Goal: Transaction & Acquisition: Purchase product/service

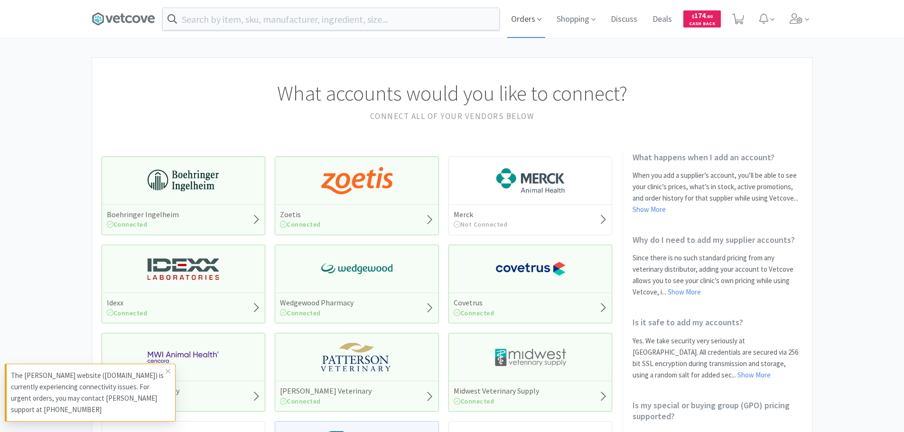
click at [523, 15] on span "Orders" at bounding box center [526, 19] width 38 height 38
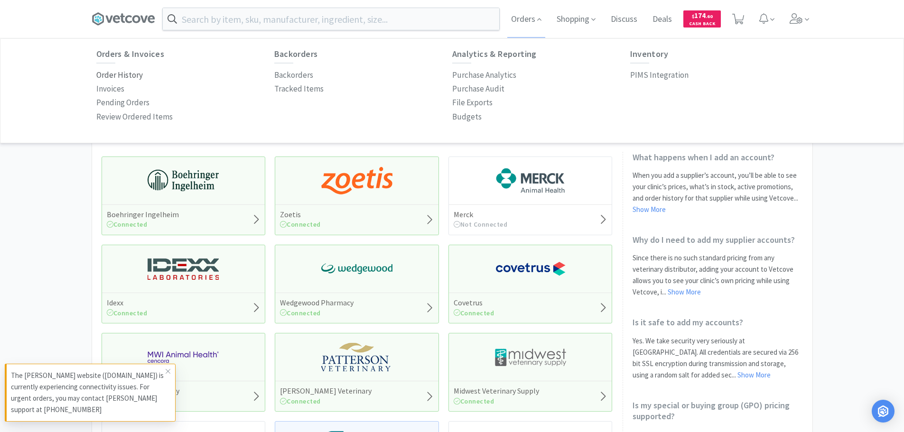
click at [123, 72] on p "Order History" at bounding box center [119, 75] width 47 height 13
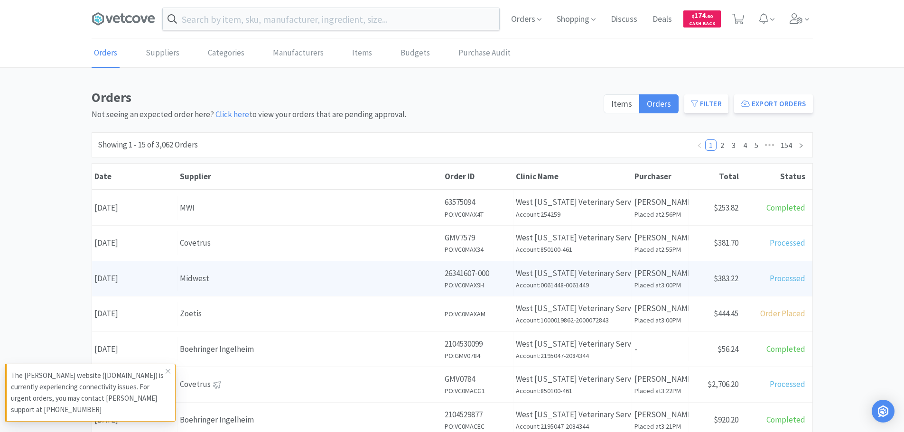
scroll to position [95, 0]
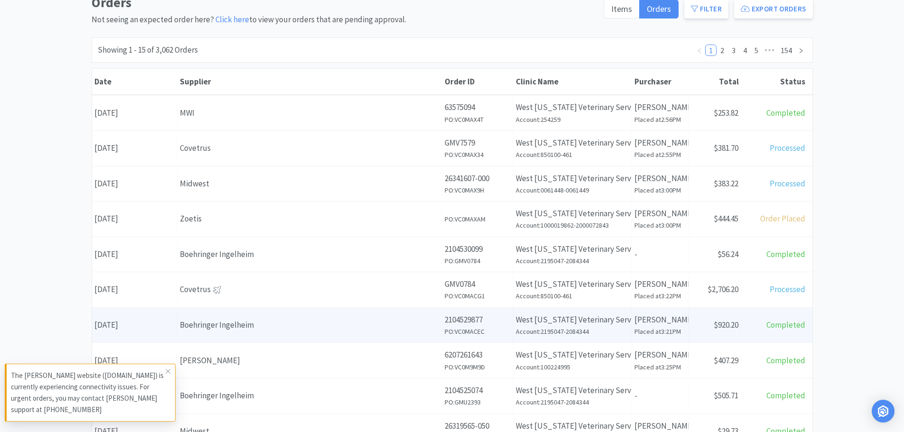
click at [310, 317] on div "Supplier Boehringer Ingelheim" at bounding box center [309, 325] width 265 height 24
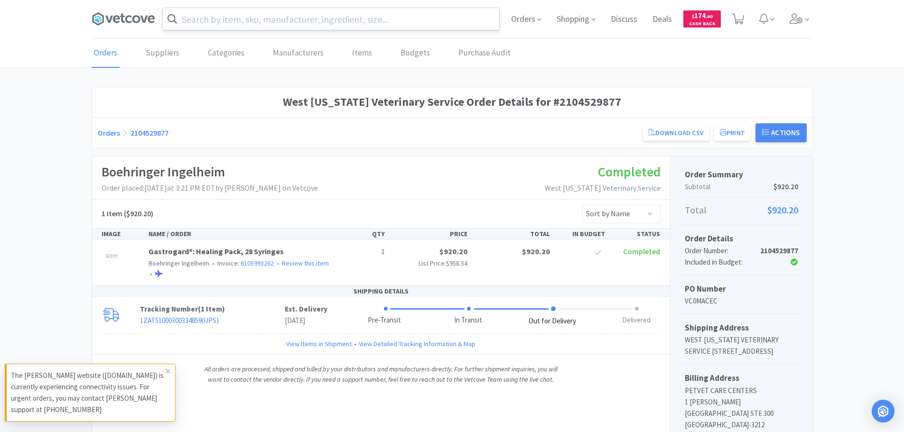
click at [275, 22] on input "text" at bounding box center [331, 19] width 336 height 22
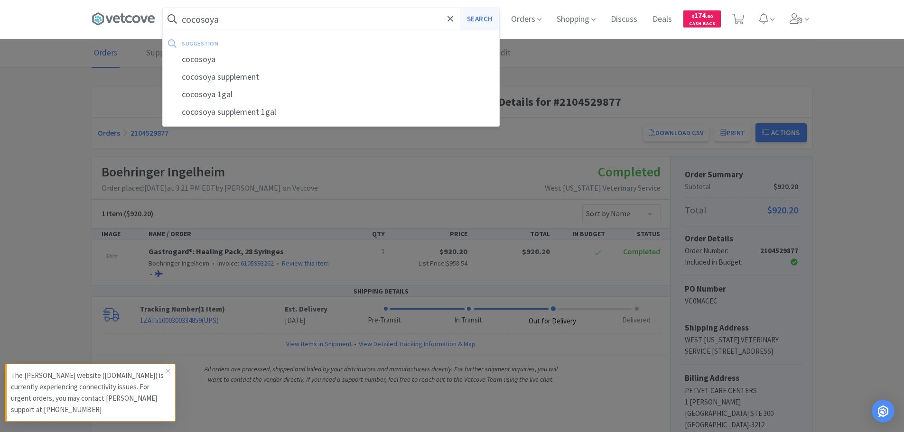
type input "cocosoya"
click at [473, 17] on button "Search" at bounding box center [479, 19] width 39 height 22
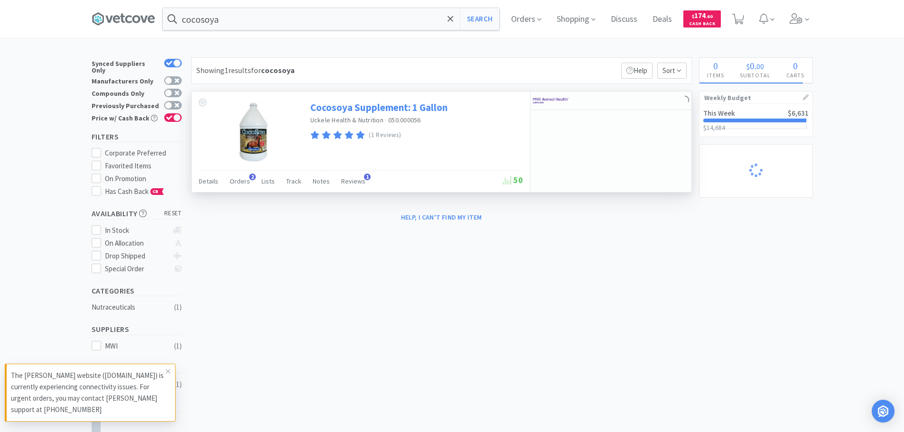
click at [429, 108] on link "Cocosoya Supplement: 1 Gallon" at bounding box center [378, 107] width 137 height 13
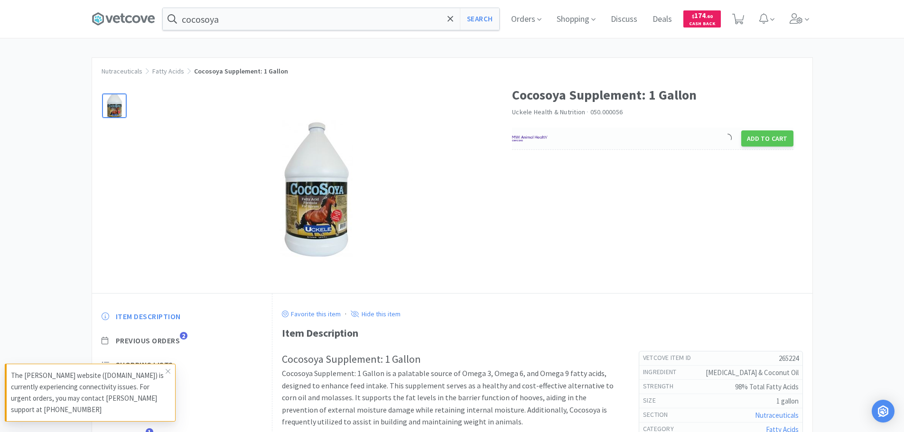
click at [616, 144] on div "Add to Cart" at bounding box center [652, 139] width 281 height 22
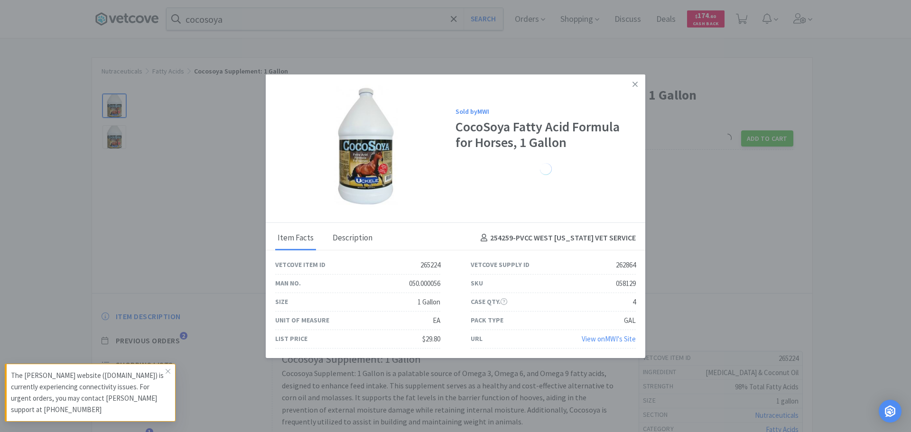
click at [362, 240] on div "Description" at bounding box center [352, 238] width 45 height 24
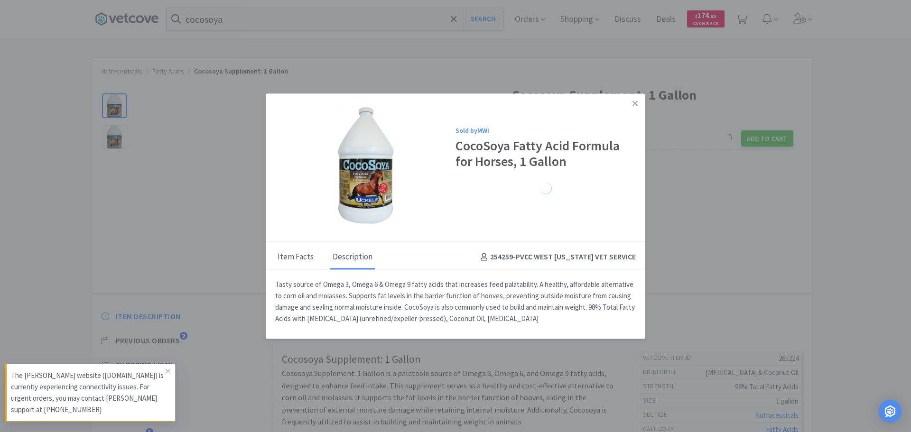
click at [292, 262] on div "Item Facts" at bounding box center [295, 258] width 41 height 24
